Goal: Task Accomplishment & Management: Complete application form

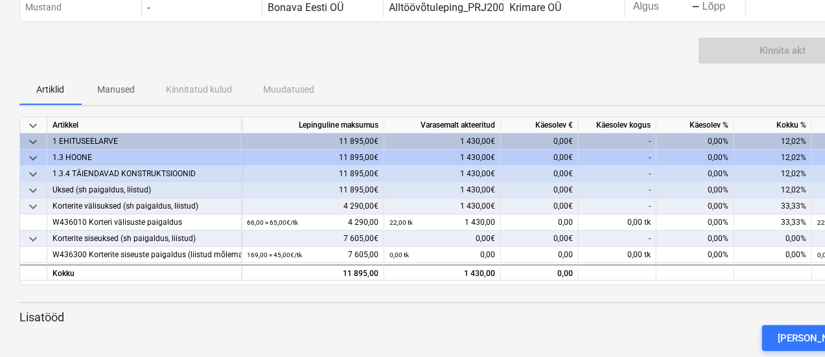
scroll to position [61, 0]
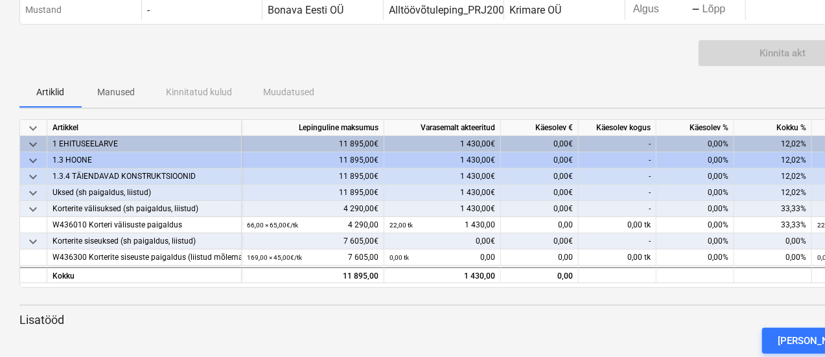
click at [639, 243] on div "-" at bounding box center [618, 241] width 78 height 16
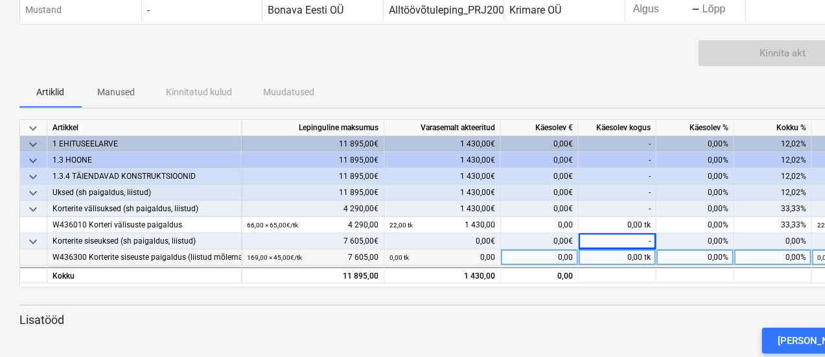
click at [636, 253] on div "0,00 tk" at bounding box center [618, 257] width 78 height 16
type input "56"
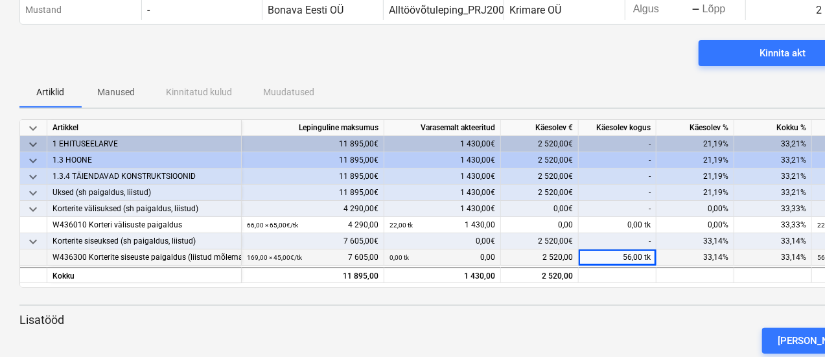
click at [612, 307] on div "keyboard_arrow_down Artikkel Lepinguline maksumus Varasemalt akteeritud Käesole…" at bounding box center [442, 241] width 847 height 245
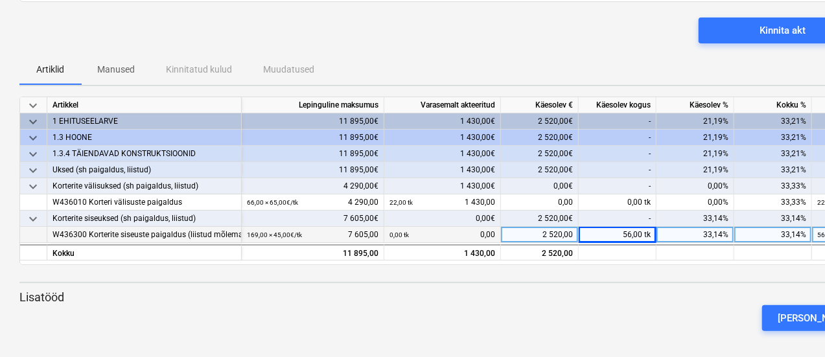
scroll to position [88, 0]
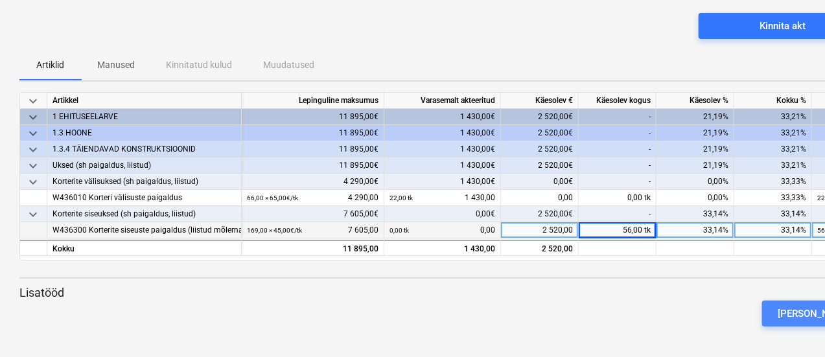
click at [809, 312] on div "[PERSON_NAME]" at bounding box center [814, 313] width 74 height 17
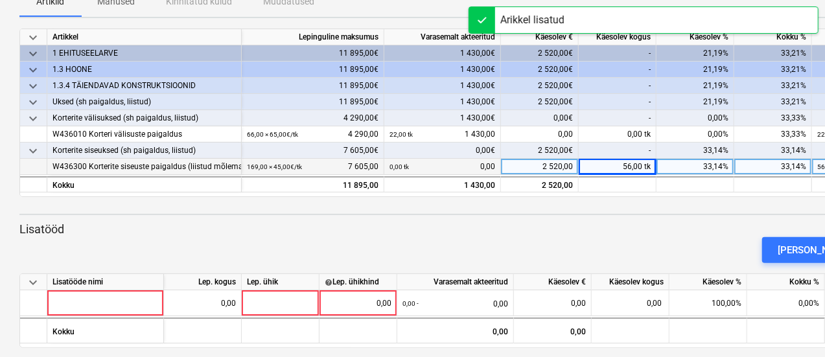
scroll to position [155, 0]
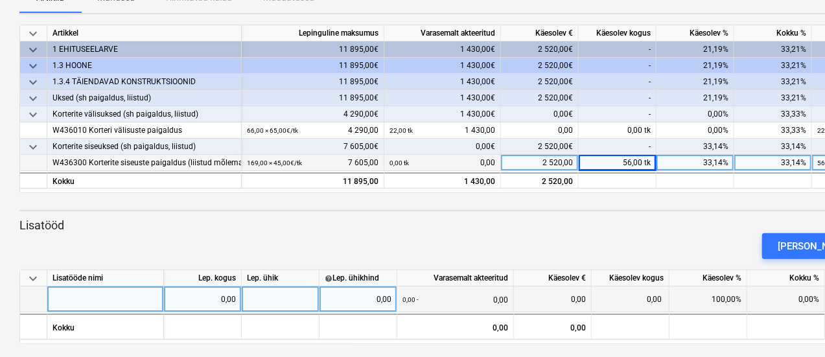
click at [121, 303] on div at bounding box center [105, 299] width 117 height 26
type input "Aknalaudade paigaldus"
click at [376, 298] on div "0,00" at bounding box center [358, 299] width 67 height 26
click at [389, 298] on div "0,00" at bounding box center [358, 299] width 67 height 26
type input "15"
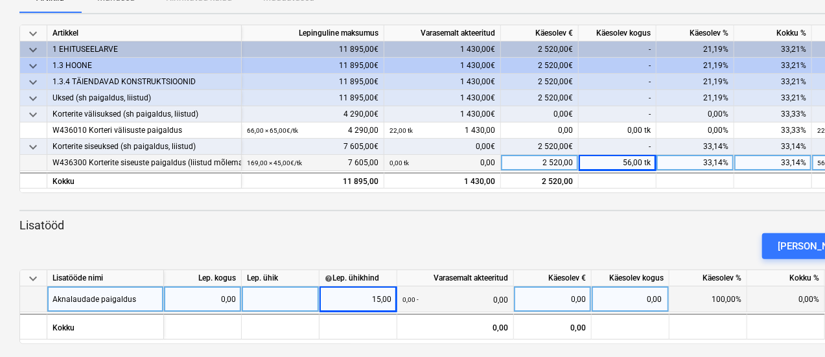
click at [279, 298] on div at bounding box center [281, 299] width 78 height 26
type input "jm"
click at [649, 300] on div "0,00 jm" at bounding box center [631, 299] width 78 height 26
type input "60"
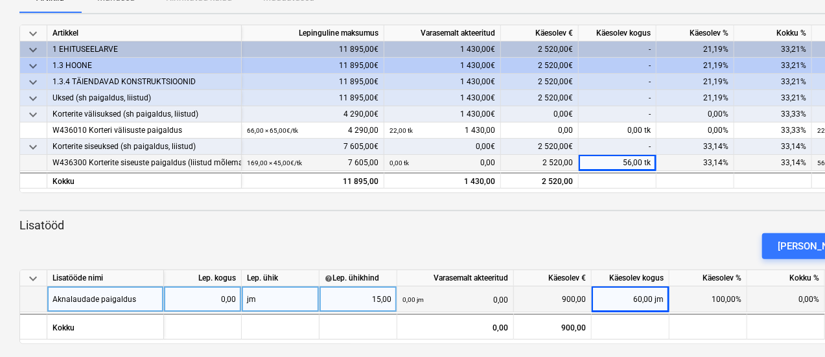
click at [626, 249] on div "[PERSON_NAME]" at bounding box center [443, 246] width 858 height 36
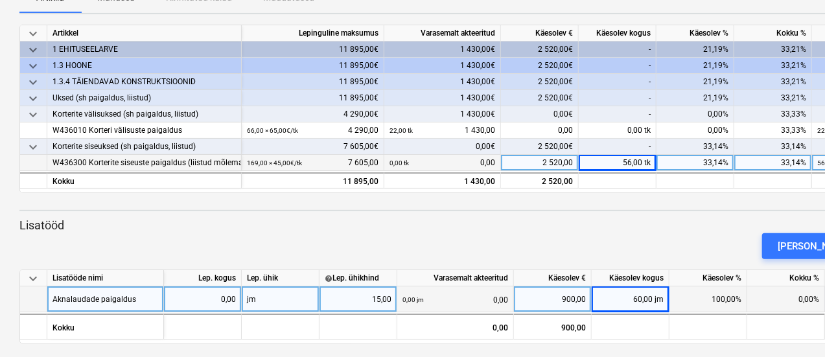
click at [668, 233] on div "[PERSON_NAME]" at bounding box center [443, 246] width 858 height 36
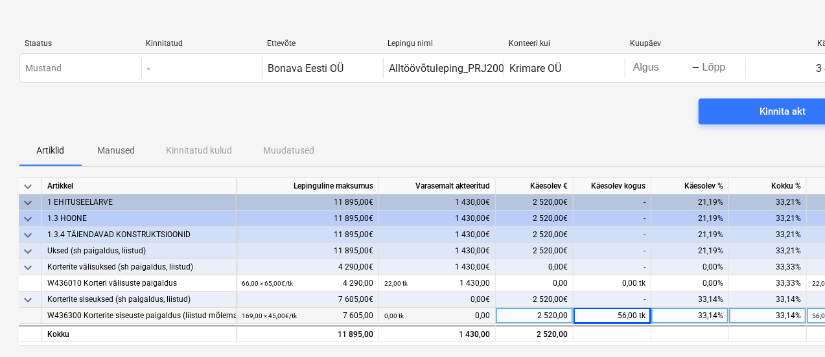
scroll to position [0, 0]
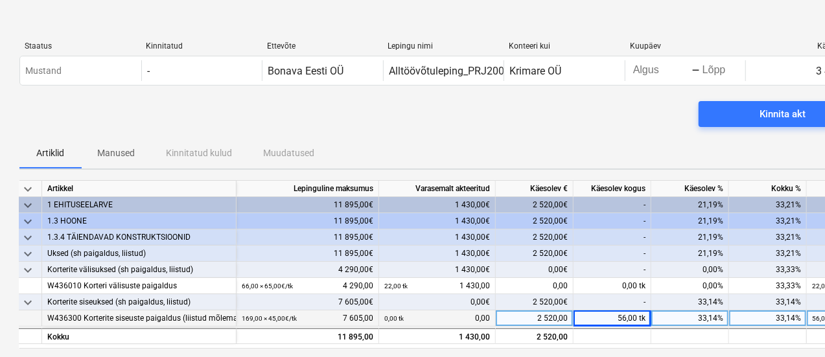
click at [529, 132] on div "Kinnita akt" at bounding box center [442, 119] width 847 height 36
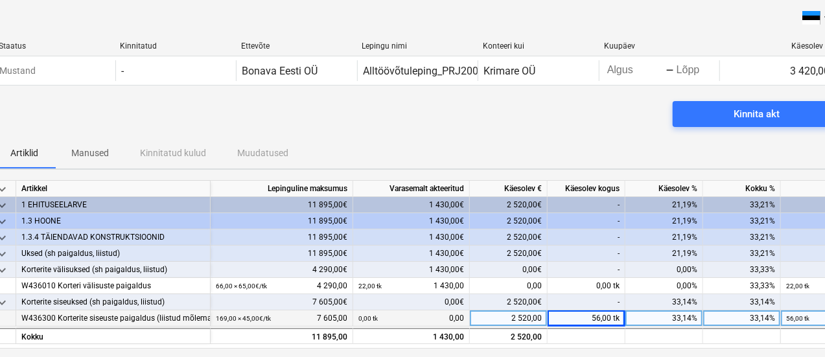
scroll to position [0, 52]
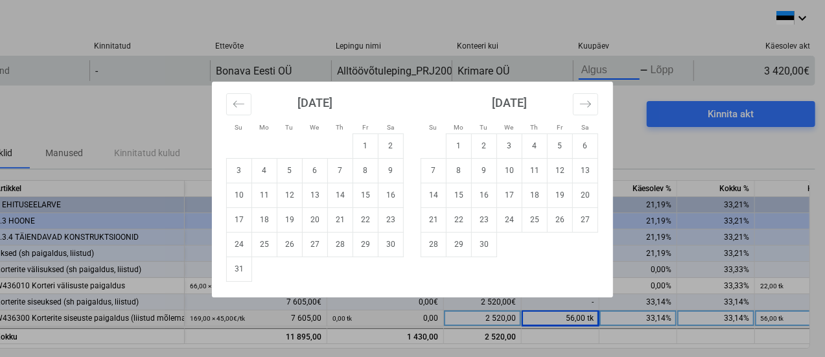
click at [593, 75] on body "keyboard_arrow_down Staatus Kinnitatud Ettevõte Lepingu nimi Konteeri kui Kuupä…" at bounding box center [360, 178] width 825 height 357
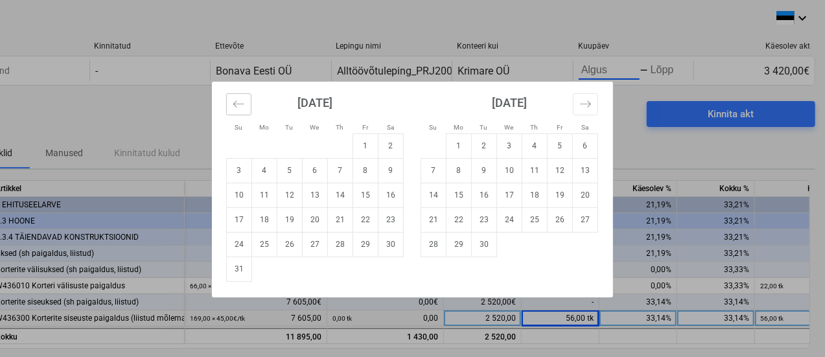
click at [240, 106] on icon "Move backward to switch to the previous month." at bounding box center [239, 104] width 12 height 12
click at [241, 219] on td "20" at bounding box center [239, 219] width 25 height 25
type input "[DATE]"
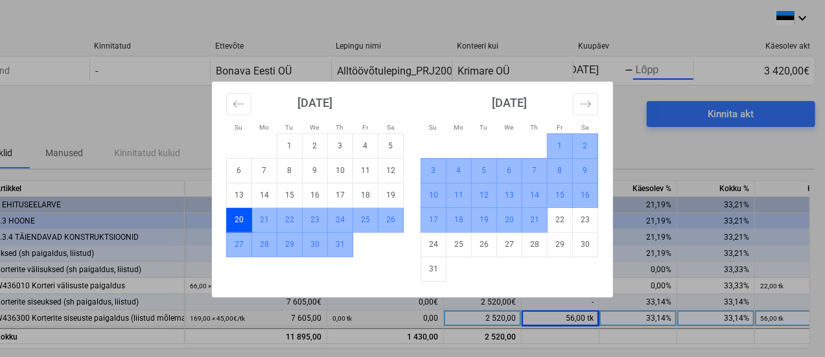
click at [531, 222] on td "21" at bounding box center [534, 219] width 25 height 25
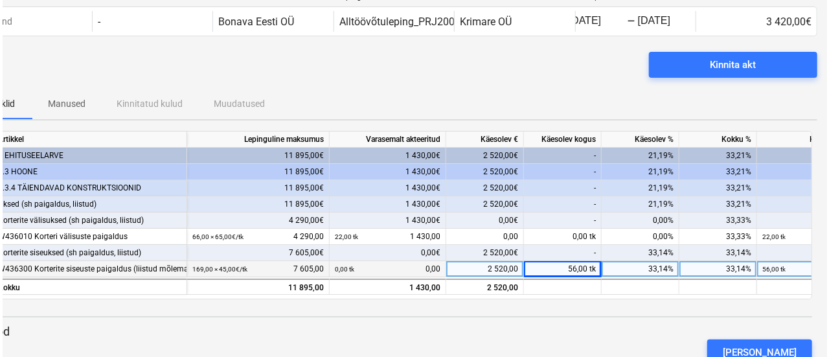
scroll to position [44, 52]
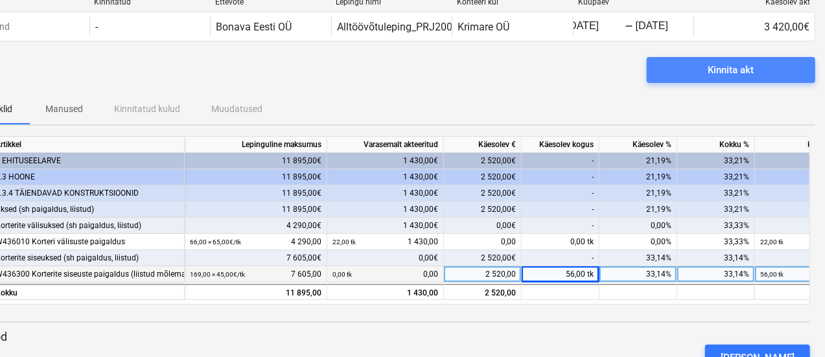
click at [730, 66] on div "Kinnita akt" at bounding box center [731, 70] width 46 height 17
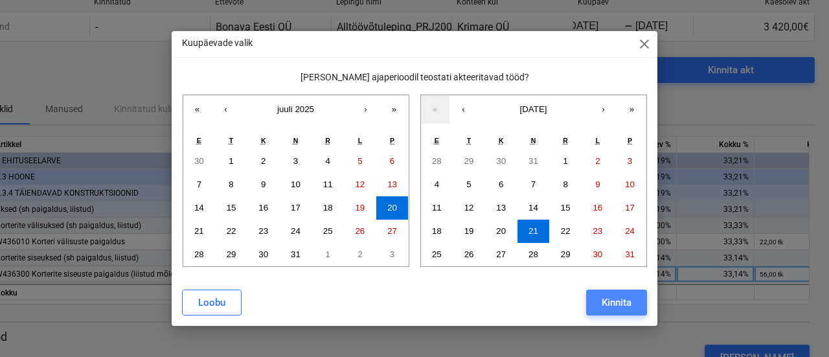
click at [616, 306] on div "Kinnita" at bounding box center [617, 302] width 30 height 17
